Goal: Task Accomplishment & Management: Manage account settings

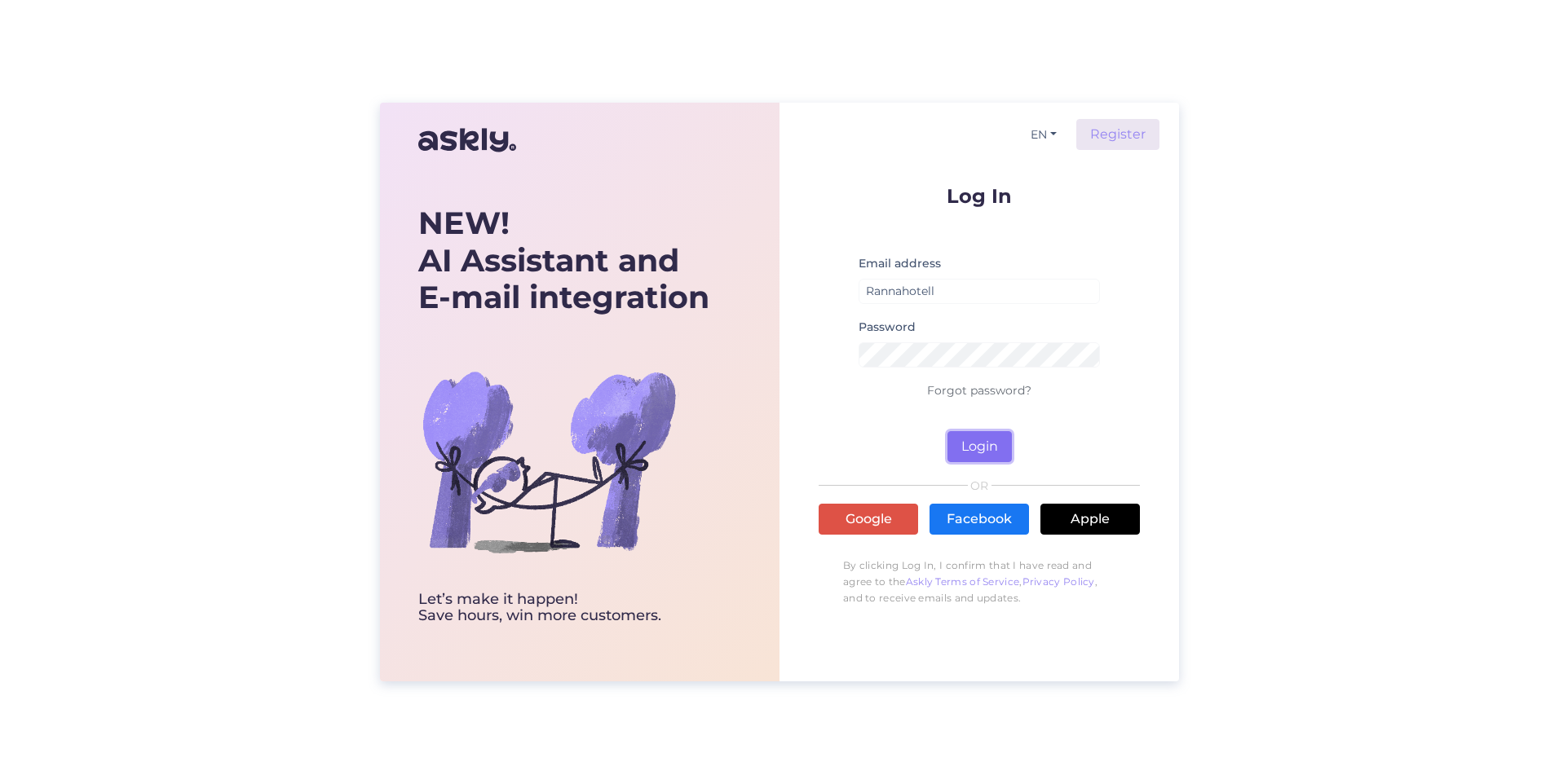
click at [981, 443] on button "Login" at bounding box center [980, 446] width 65 height 31
click at [876, 400] on form "Log In Email address Rannahotell Password Forgot password? Login" at bounding box center [979, 325] width 321 height 277
click at [957, 279] on input "Rannahotell" at bounding box center [980, 291] width 242 height 25
drag, startPoint x: 960, startPoint y: 295, endPoint x: 767, endPoint y: 311, distance: 193.7
click at [767, 311] on div "NEW! AI Assistant and E-mail integration Let’s make it happen! Save hours, win …" at bounding box center [779, 392] width 799 height 579
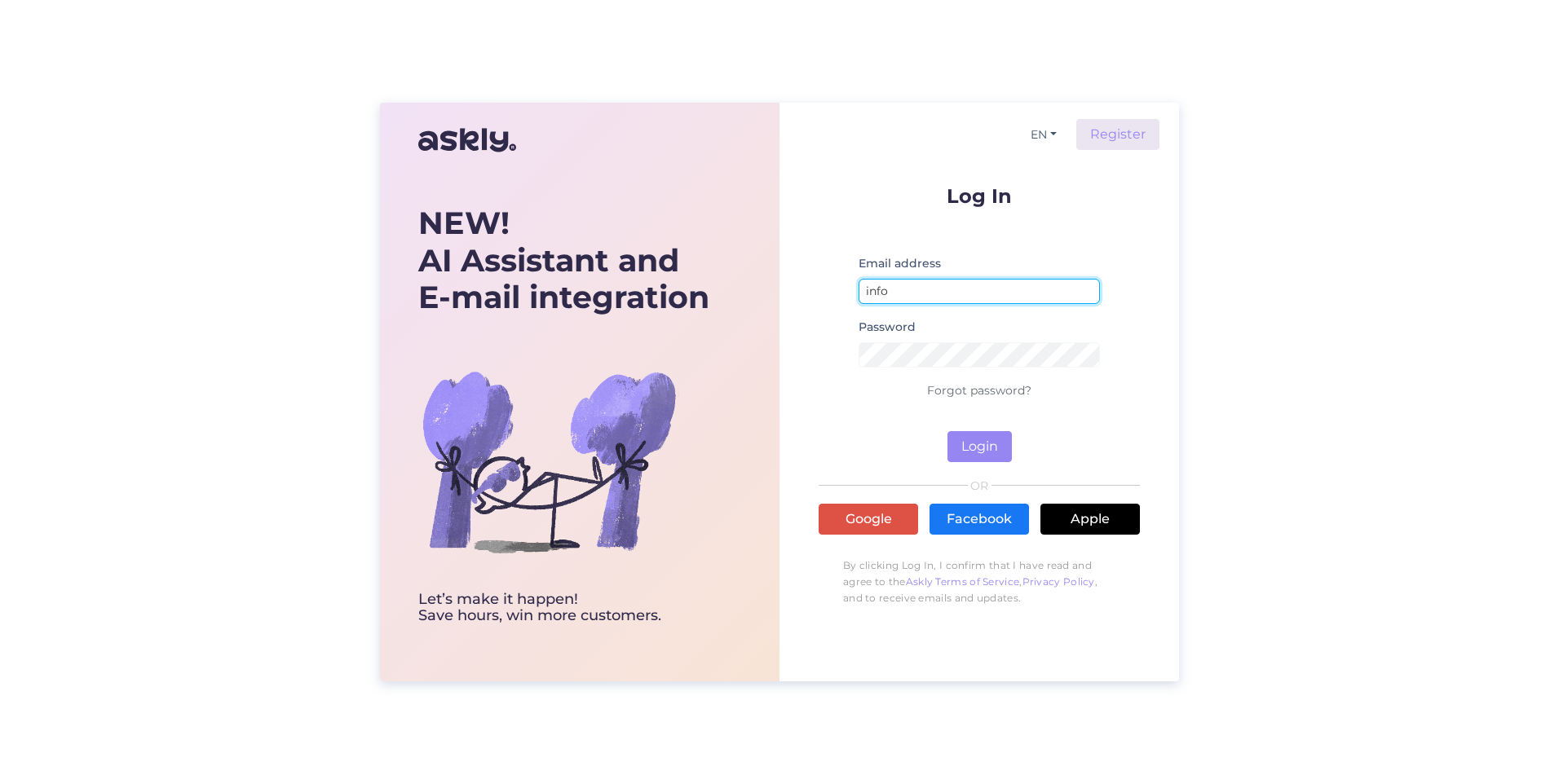
type input "[EMAIL_ADDRESS][DOMAIN_NAME]"
click at [1207, 309] on div "NEW! AI Assistant and E-mail integration Let’s make it happen! Save hours, win …" at bounding box center [779, 392] width 1559 height 784
click at [967, 459] on button "Login" at bounding box center [980, 446] width 65 height 31
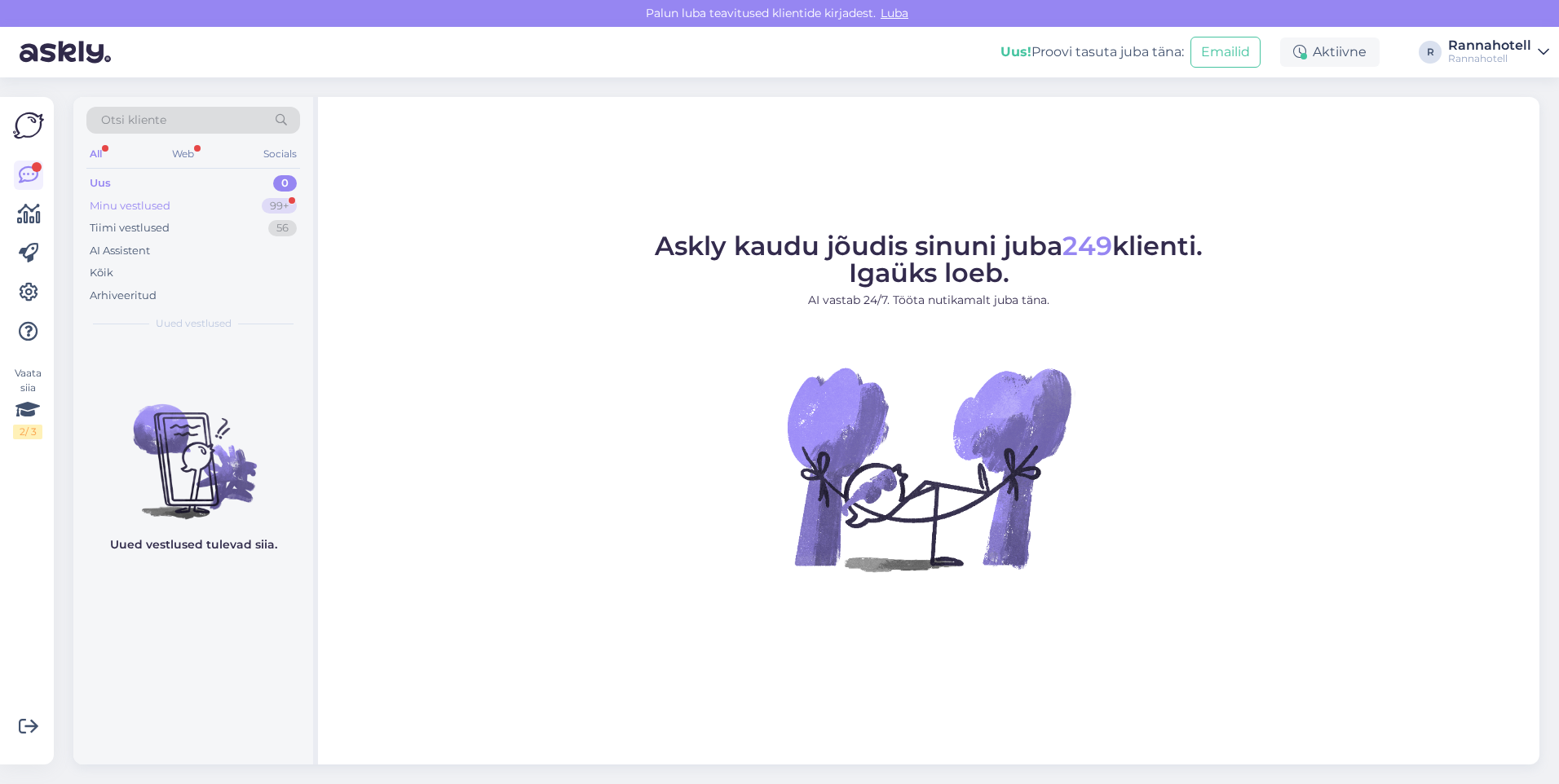
click at [132, 198] on div "Minu vestlused" at bounding box center [130, 205] width 81 height 16
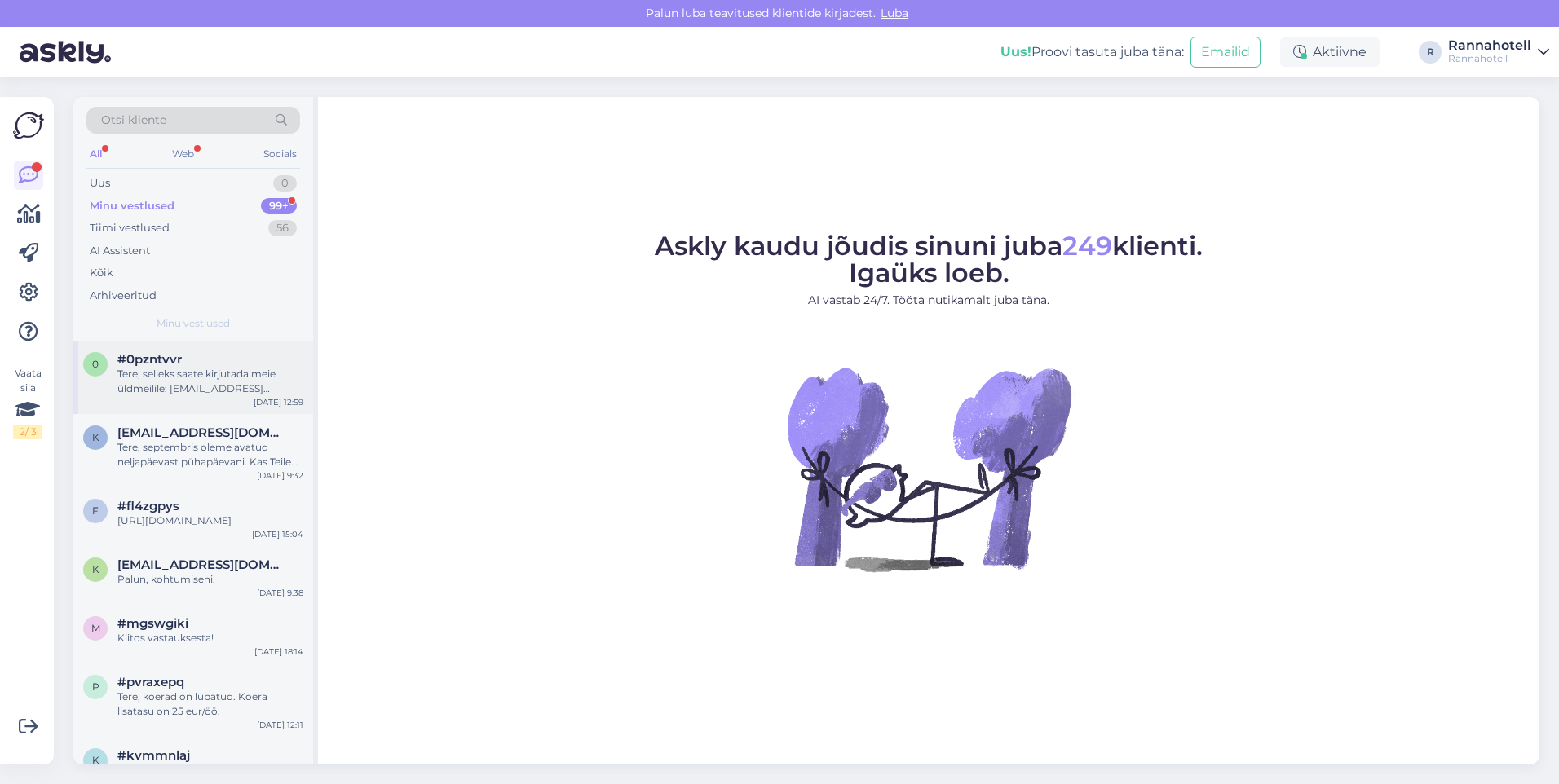
click at [185, 405] on div "0 #0pzntvvr Tere, selleks saate kirjutada meie üldmeilile: [EMAIL_ADDRESS][DOMA…" at bounding box center [193, 376] width 240 height 73
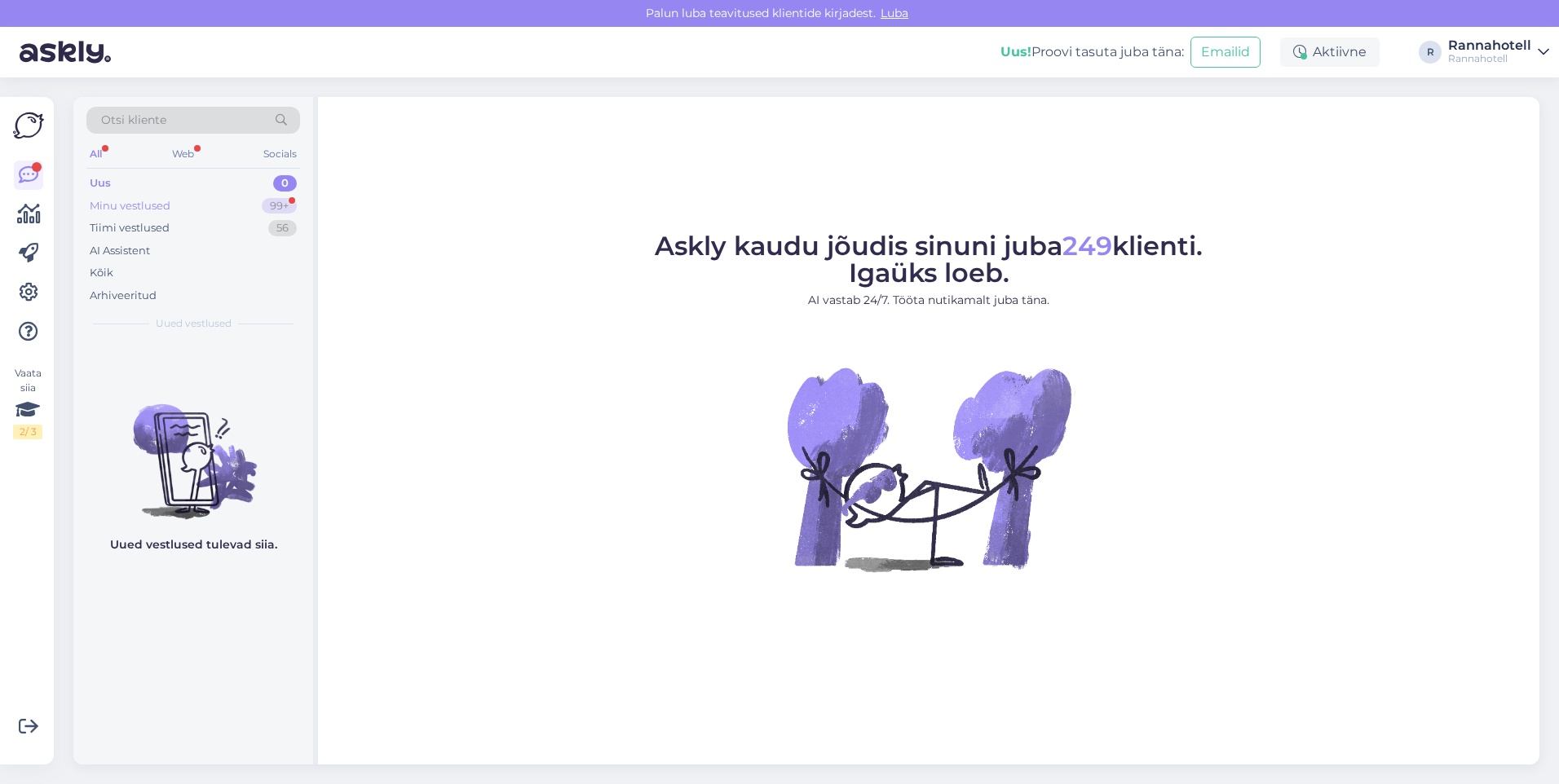
click at [173, 200] on div "Minu vestlused 99+" at bounding box center [193, 205] width 214 height 23
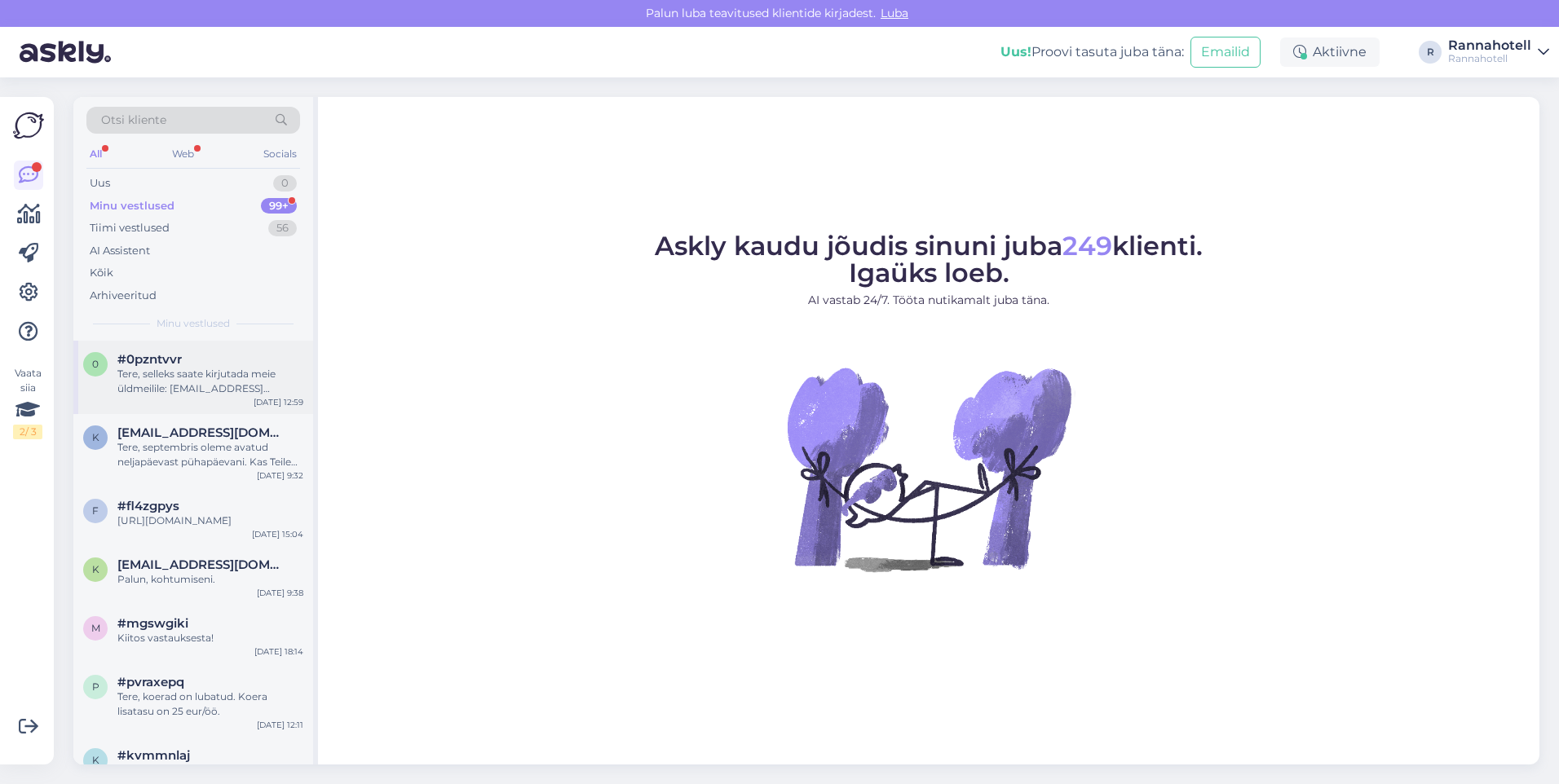
click at [158, 392] on div "Tere, selleks saate kirjutada meie üldmeilile: [EMAIL_ADDRESS][DOMAIN_NAME]. Ku…" at bounding box center [210, 381] width 186 height 29
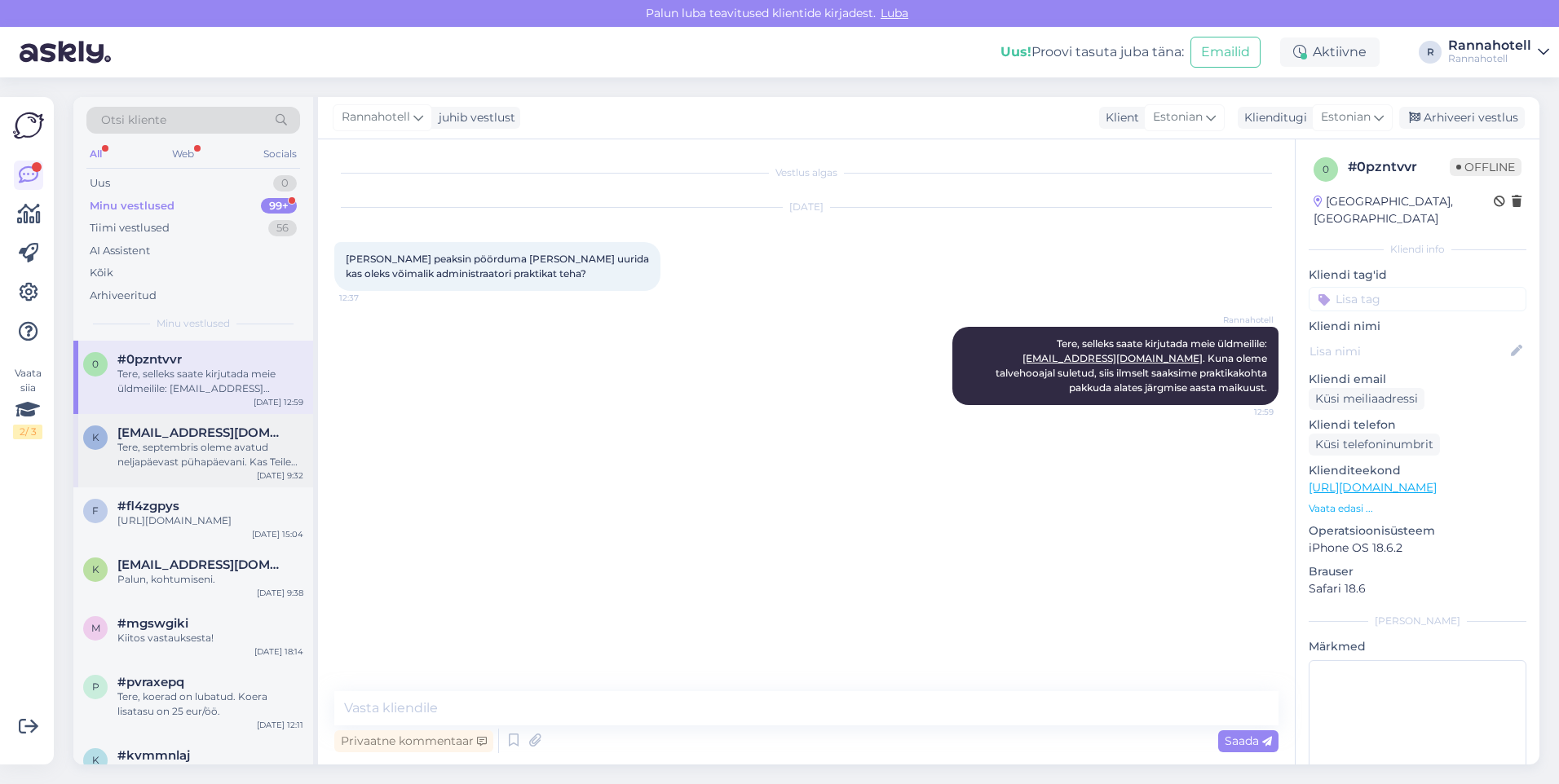
click at [167, 453] on div "Tere, septembris oleme avatud neljapäevast pühapäevani. Kas Teile sobiks ka mõn…" at bounding box center [210, 454] width 186 height 29
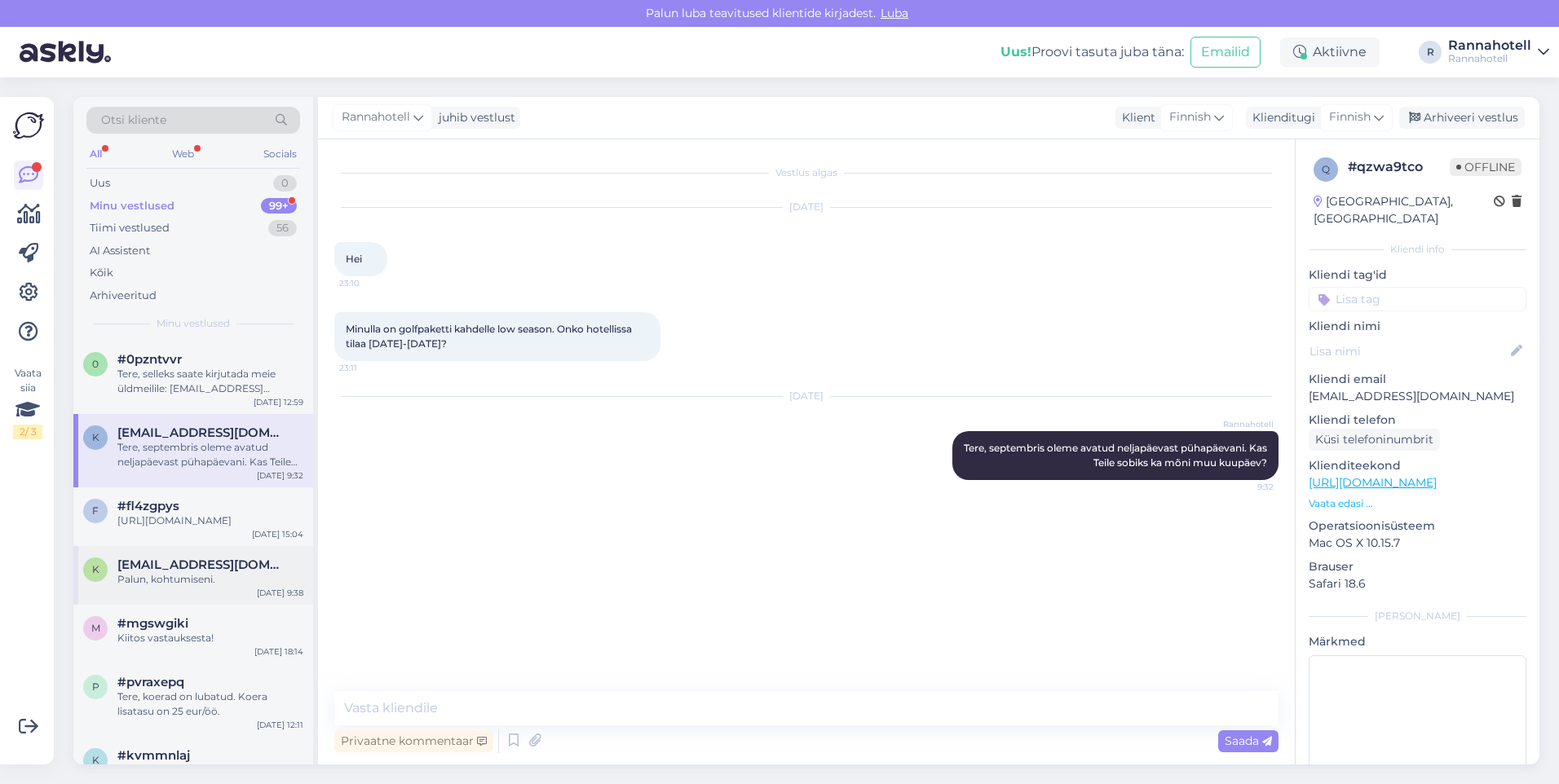
click at [190, 553] on div "k kaisakarmen@gmail.com Palun, kohtumiseni. Aug 25 9:38" at bounding box center [193, 575] width 240 height 59
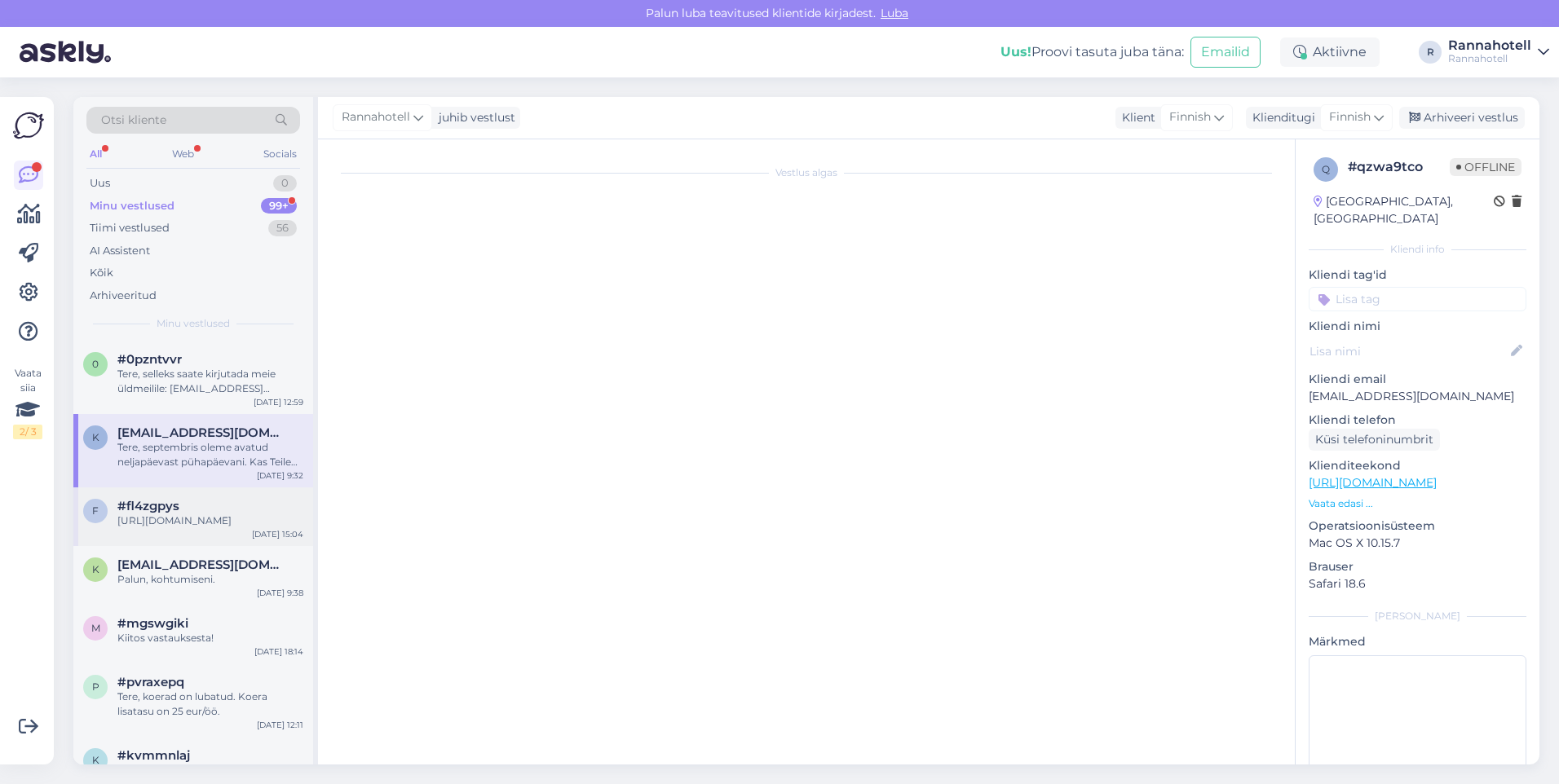
scroll to position [172, 0]
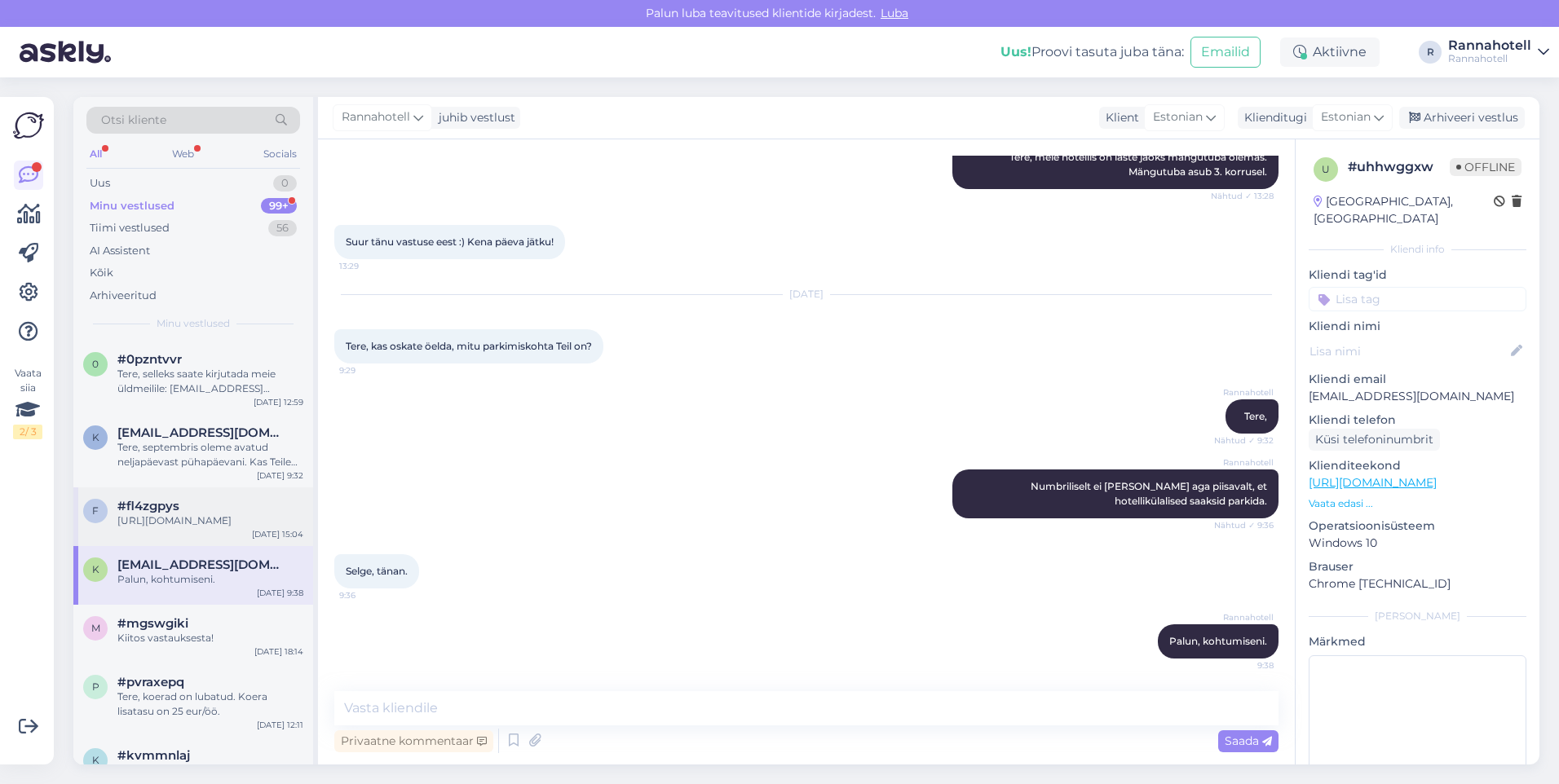
click at [203, 511] on div "#fl4zgpys" at bounding box center [210, 506] width 186 height 14
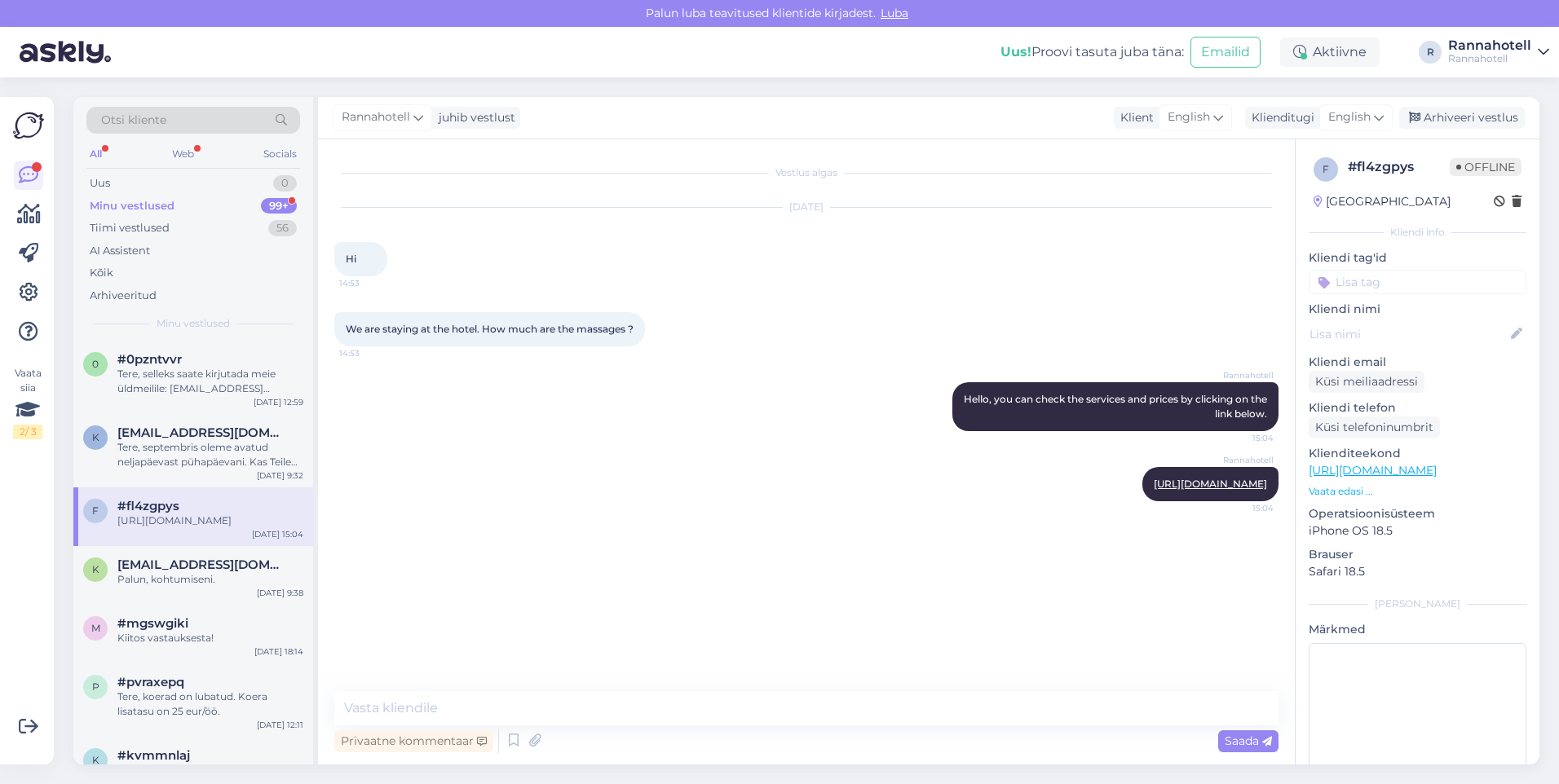
scroll to position [0, 0]
click at [178, 156] on div "Web" at bounding box center [183, 153] width 29 height 21
click at [96, 156] on div "All" at bounding box center [96, 153] width 18 height 21
click at [252, 238] on div "Tiimi vestlused 56" at bounding box center [193, 228] width 214 height 23
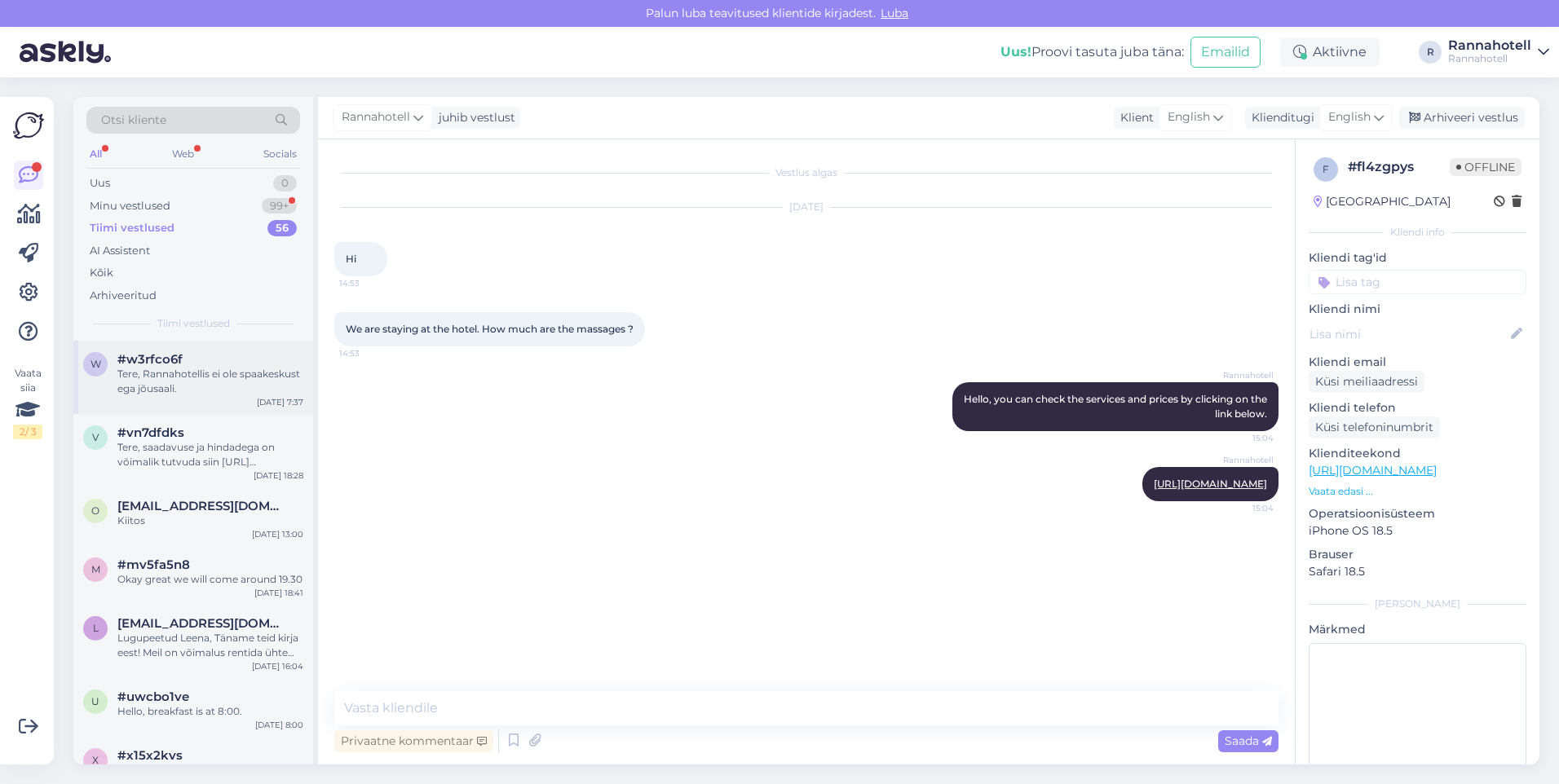
click at [139, 379] on div "Tere, Rannahotellis ei ole spaakeskust ega jõusaali." at bounding box center [210, 381] width 186 height 29
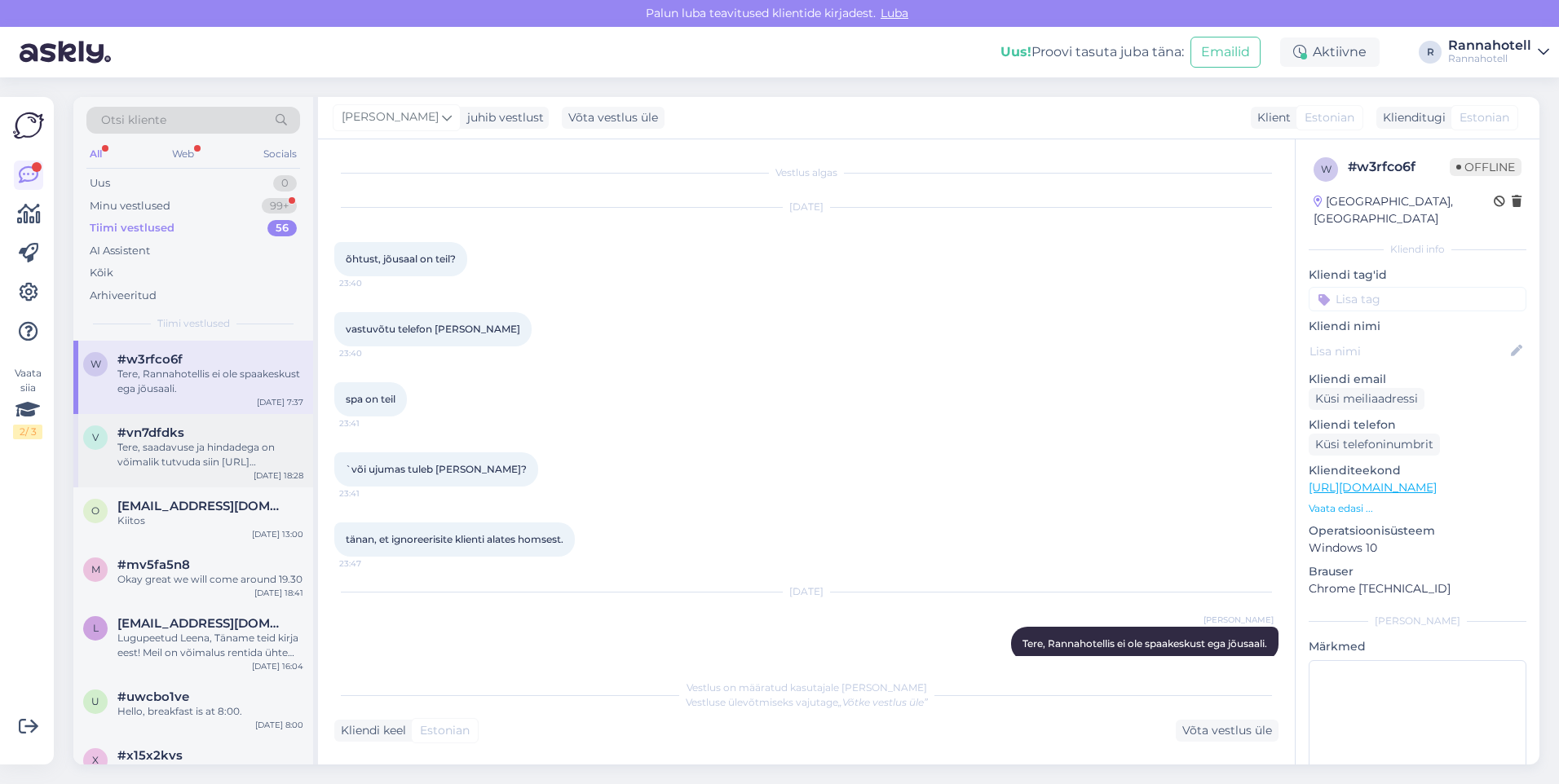
click at [200, 446] on div "Tere, saadavuse ja hindadega on võimalik tutvuda siin https://bouk.io/booking/r…" at bounding box center [210, 454] width 186 height 29
